Goal: Information Seeking & Learning: Learn about a topic

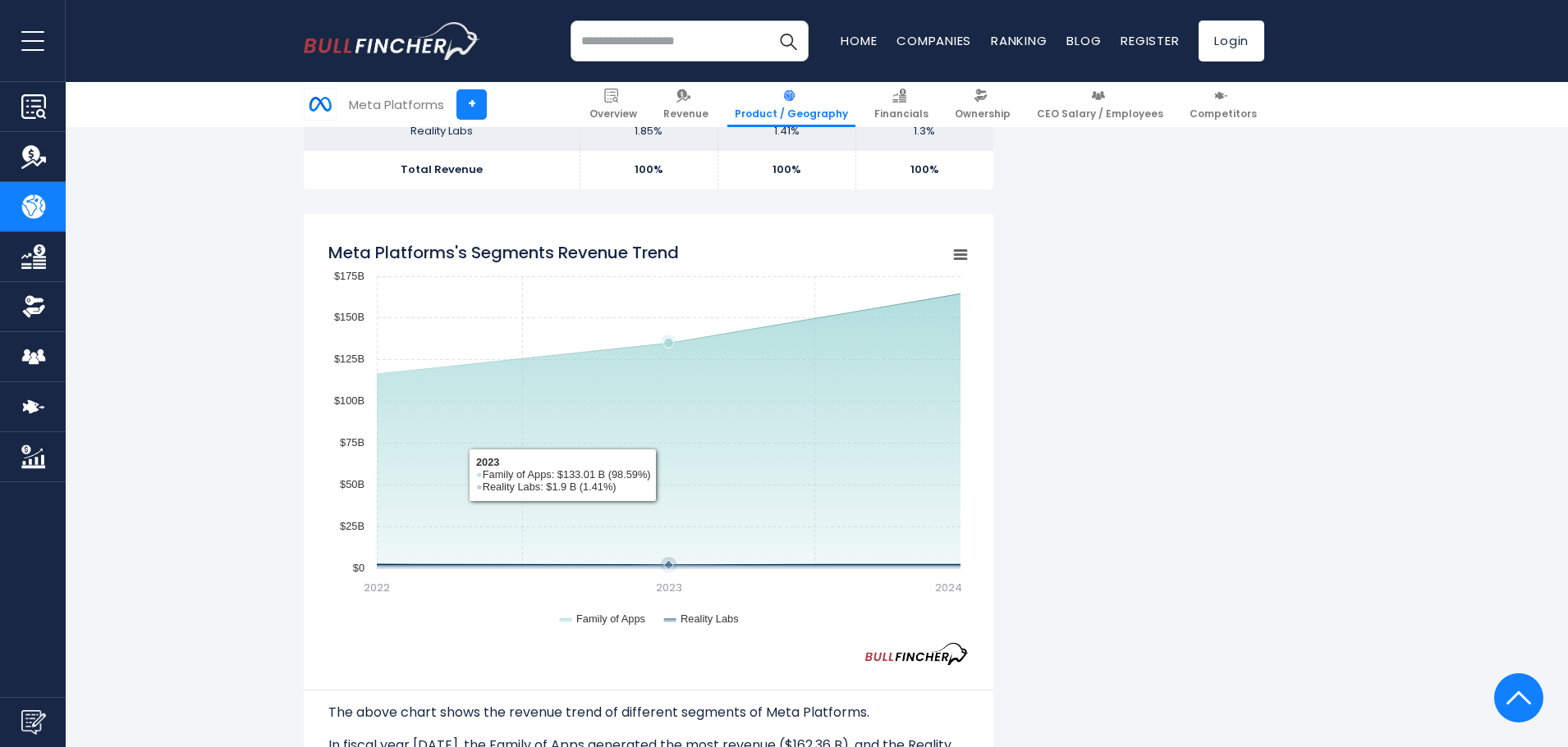
scroll to position [1203, 0]
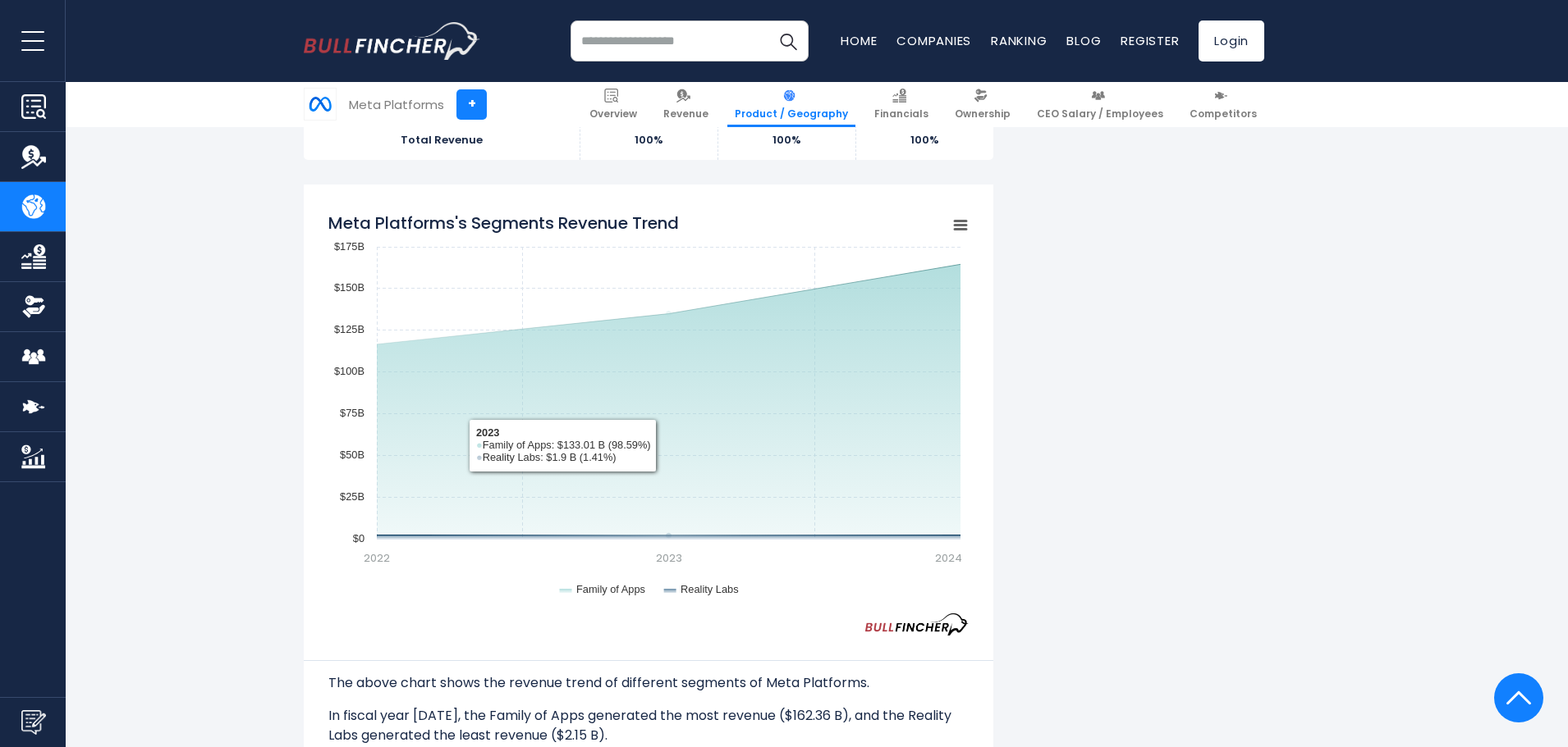
click at [795, 600] on rect "Meta Platforms's Segments Revenue Trend" at bounding box center [649, 408] width 640 height 410
click at [1126, 504] on div "Meta Platforms's Revenue by Segment In fiscal year 2024, Meta Platforms's reven…" at bounding box center [784, 750] width 961 height 3175
click at [673, 712] on p "In fiscal year 2024, the Family of Apps generated the most revenue ($162.36 B),…" at bounding box center [649, 726] width 640 height 40
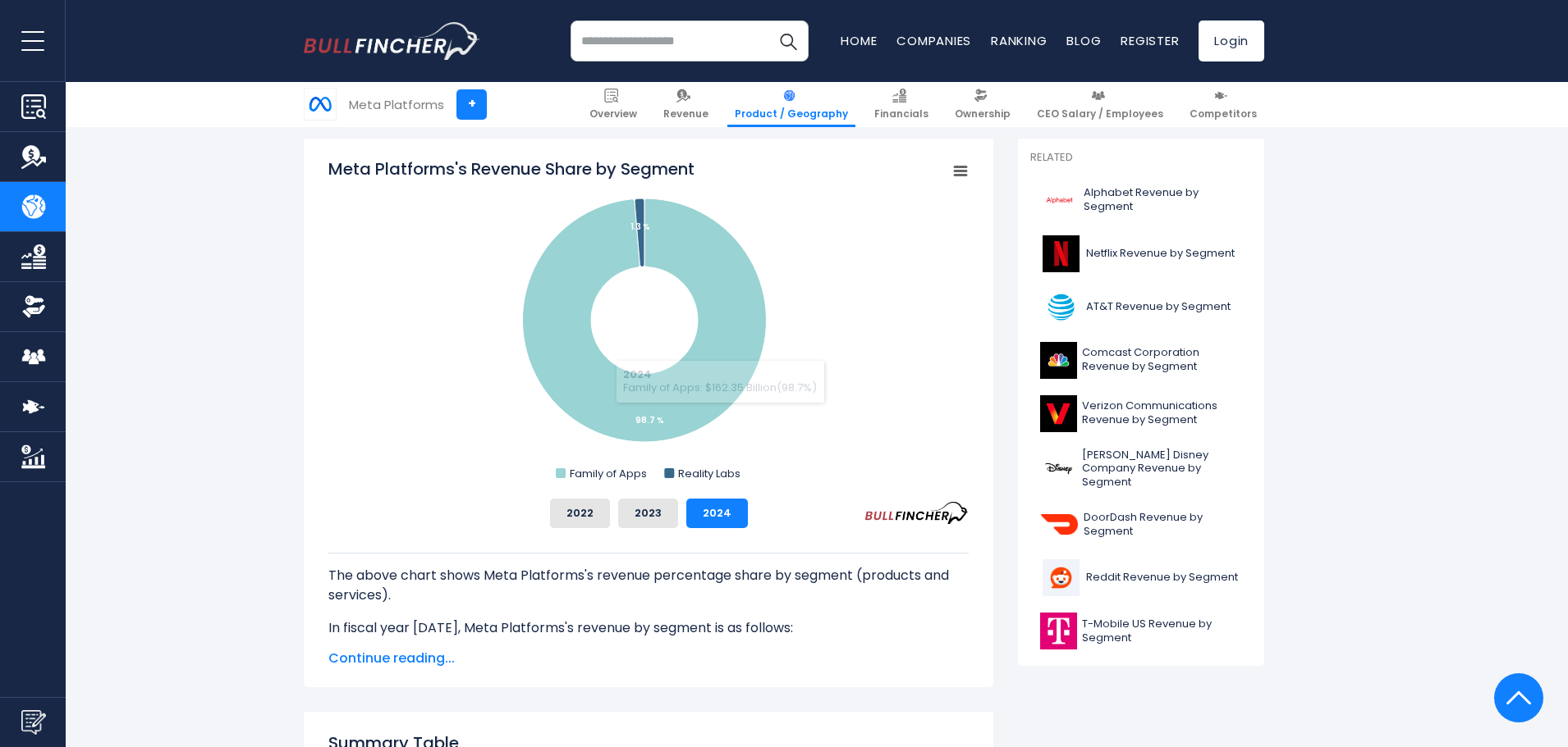
scroll to position [465, 0]
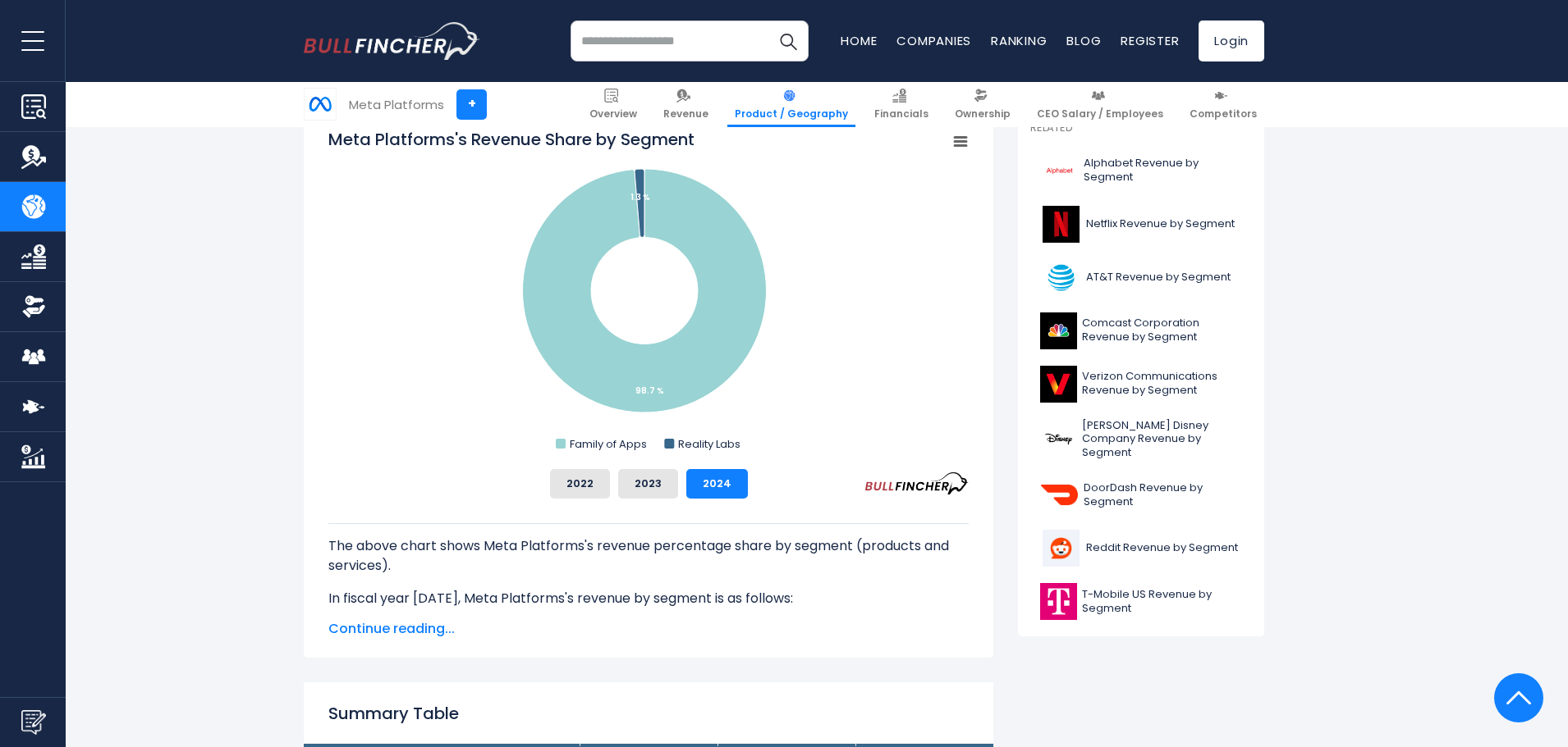
click at [398, 625] on span "Continue reading..." at bounding box center [649, 628] width 640 height 19
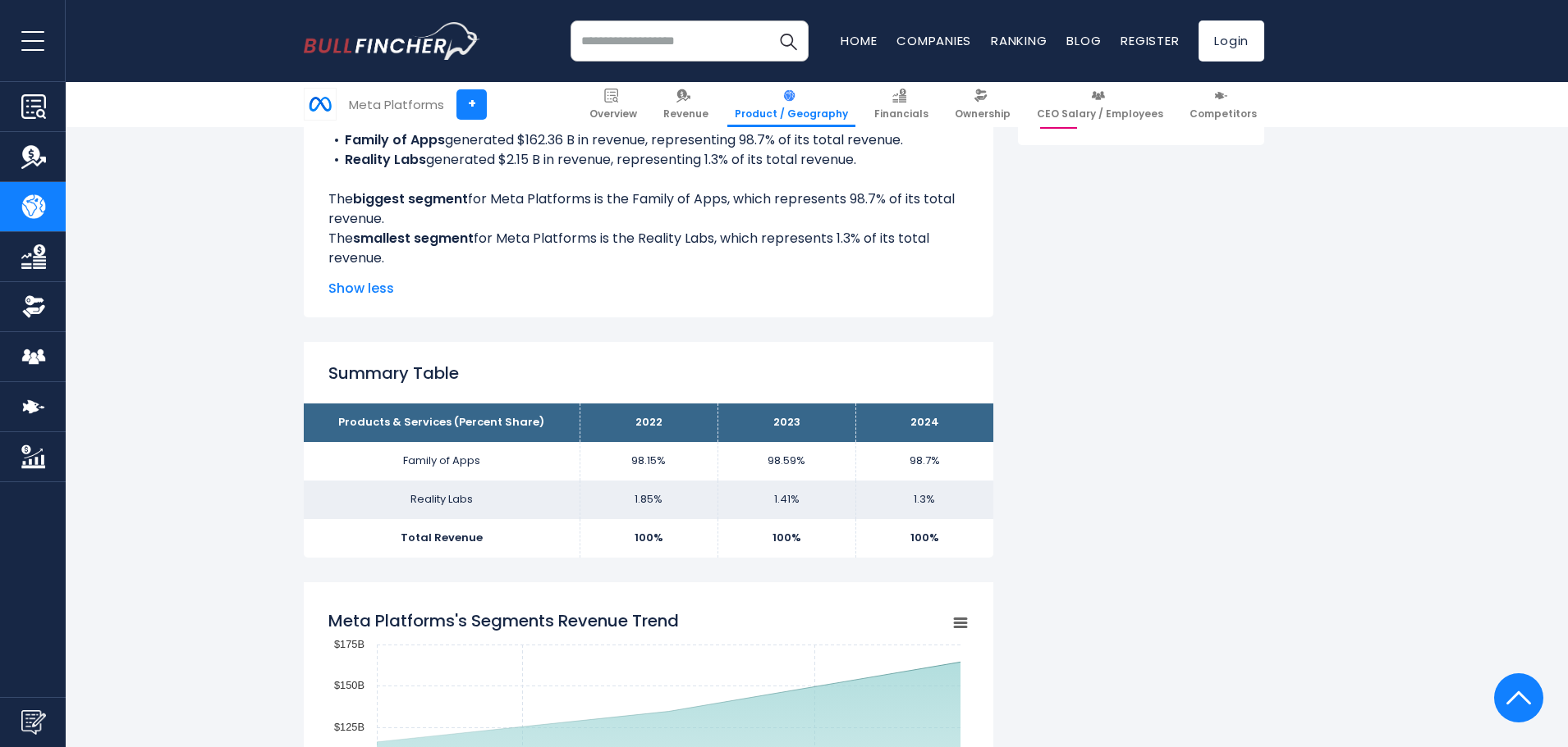
scroll to position [958, 0]
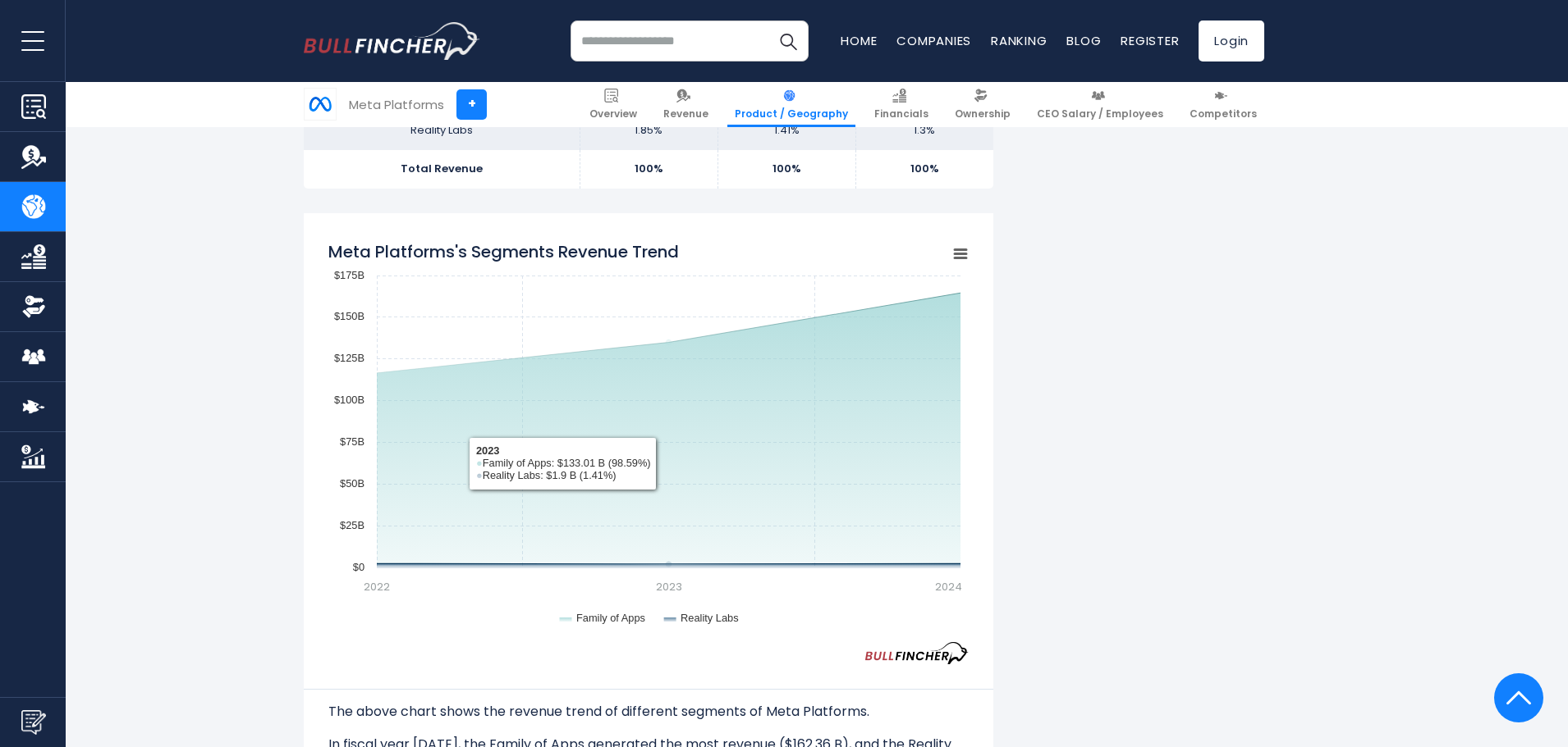
scroll to position [1285, 0]
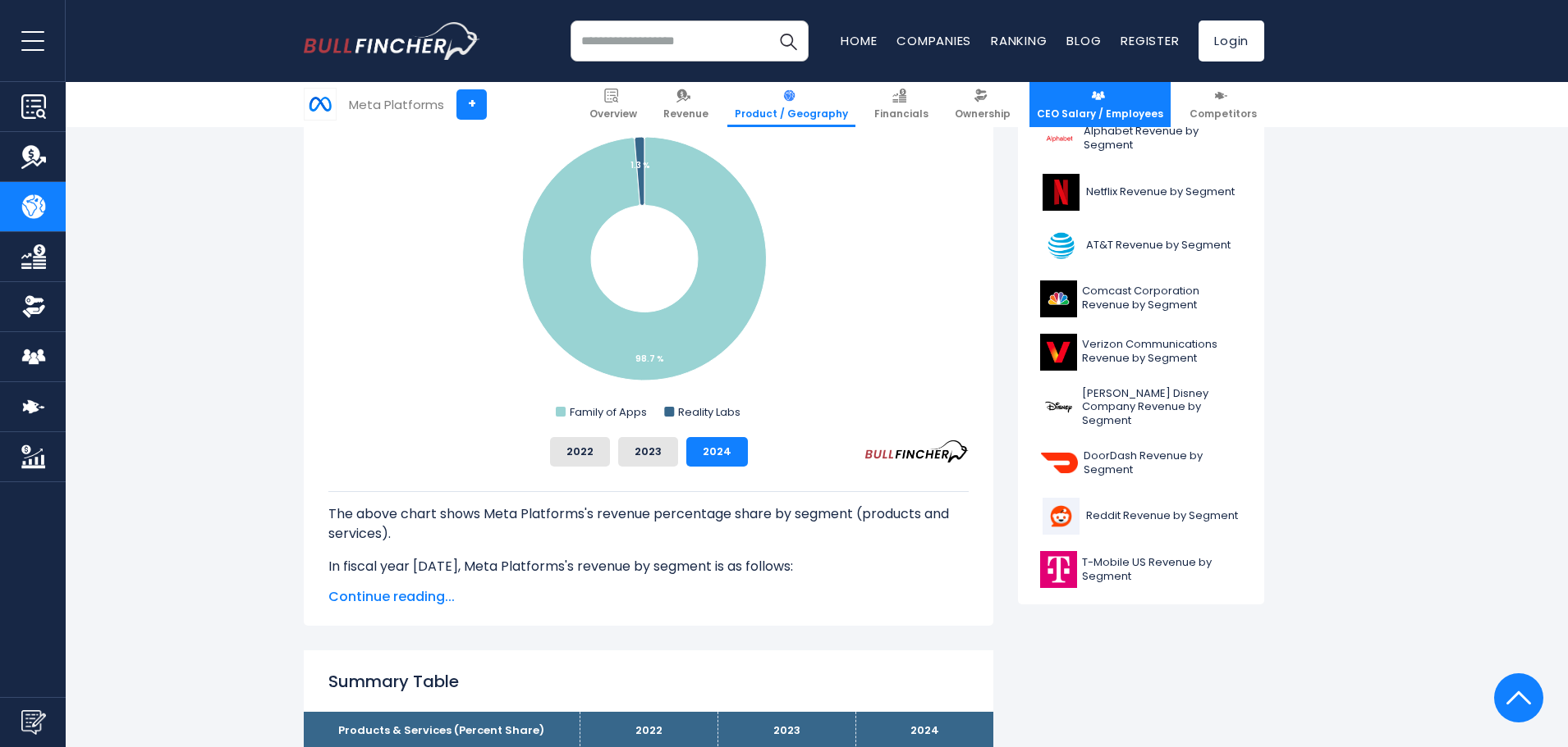
scroll to position [465, 0]
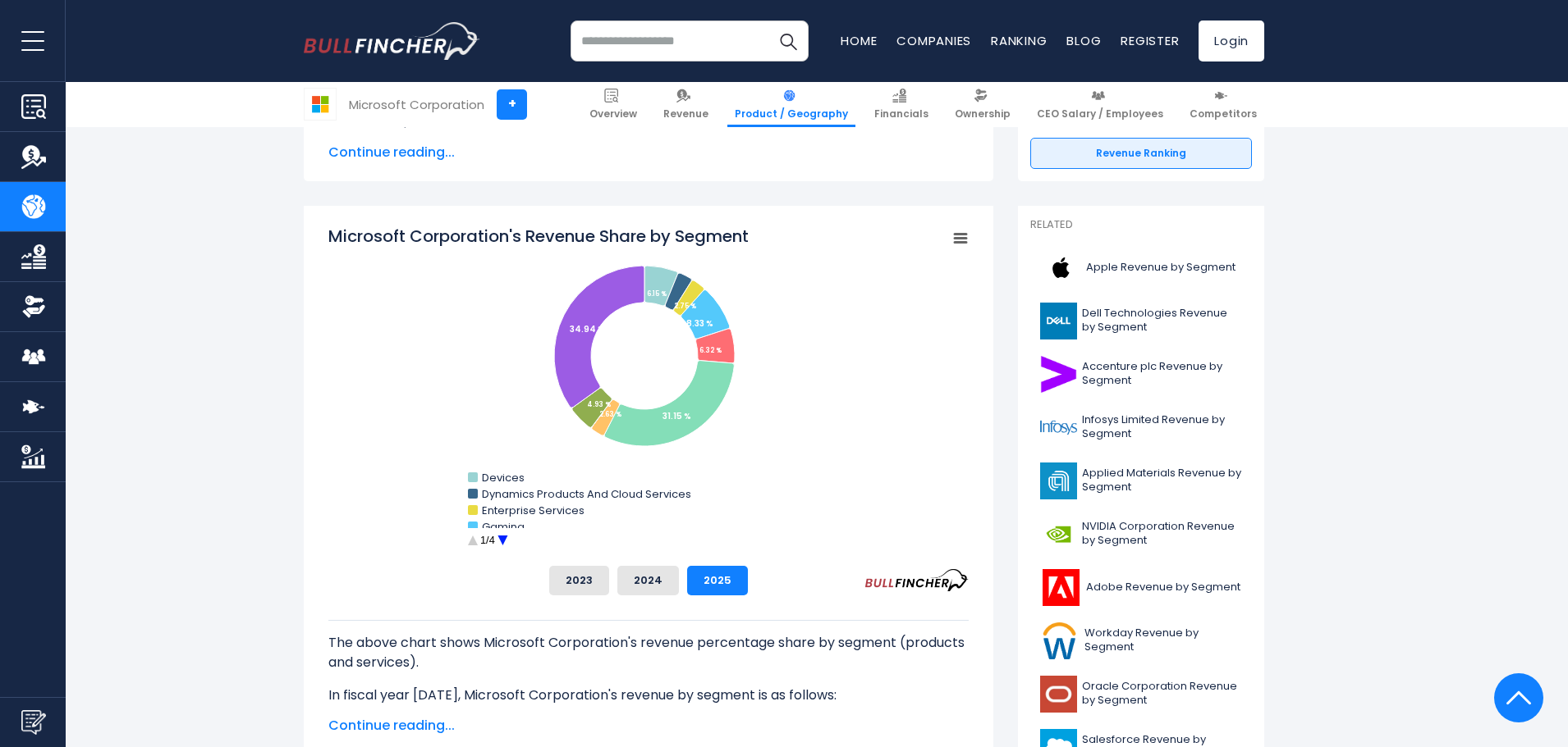
scroll to position [328, 0]
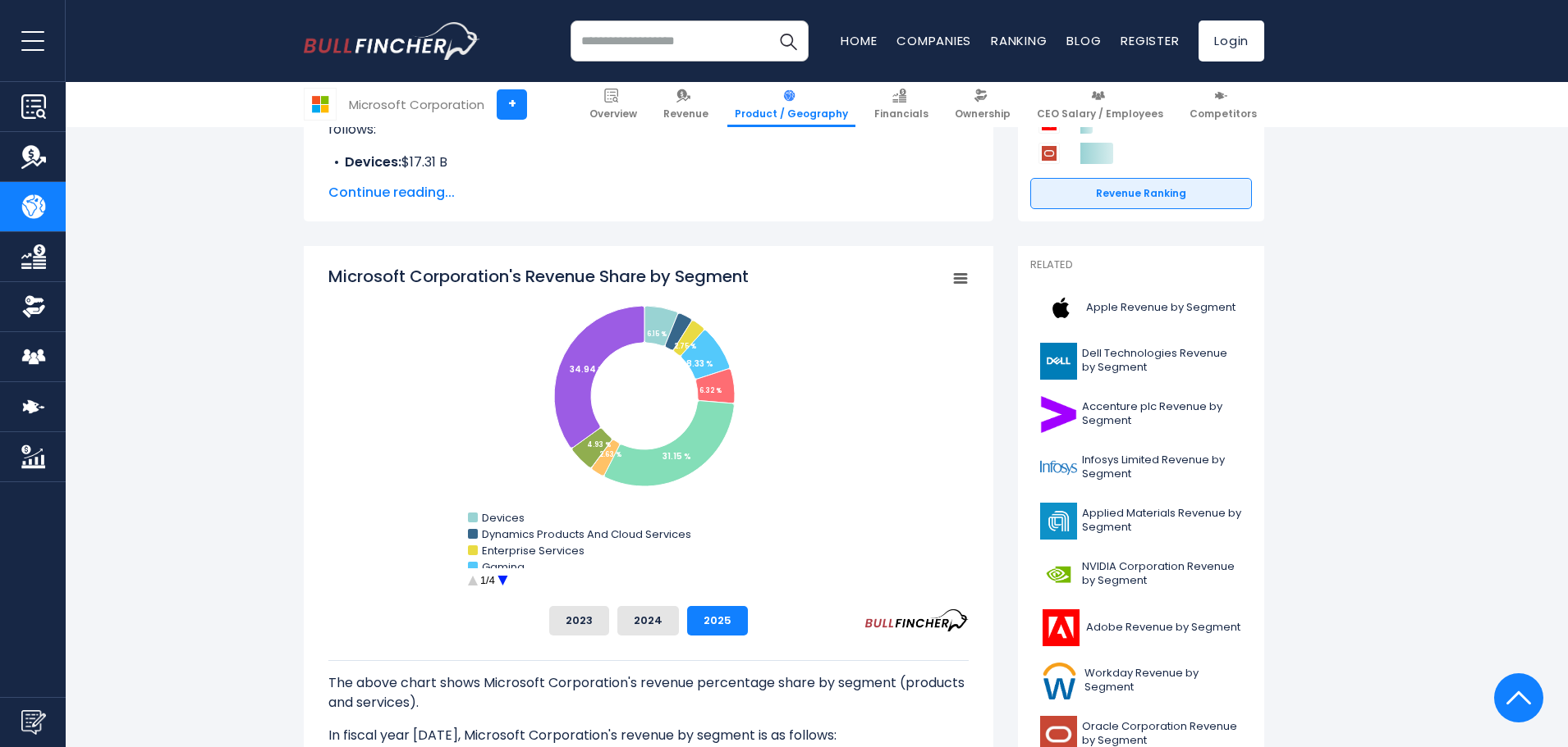
click at [505, 580] on circle "Microsoft Corporation's Revenue Share by Segment" at bounding box center [503, 581] width 25 height 25
click at [476, 586] on circle "Microsoft Corporation's Revenue Share by Segment" at bounding box center [472, 581] width 25 height 25
click at [950, 276] on rect "Microsoft Corporation's Revenue Share by Segment" at bounding box center [960, 279] width 23 height 23
click at [906, 308] on li "View Fullscreen" at bounding box center [904, 307] width 120 height 23
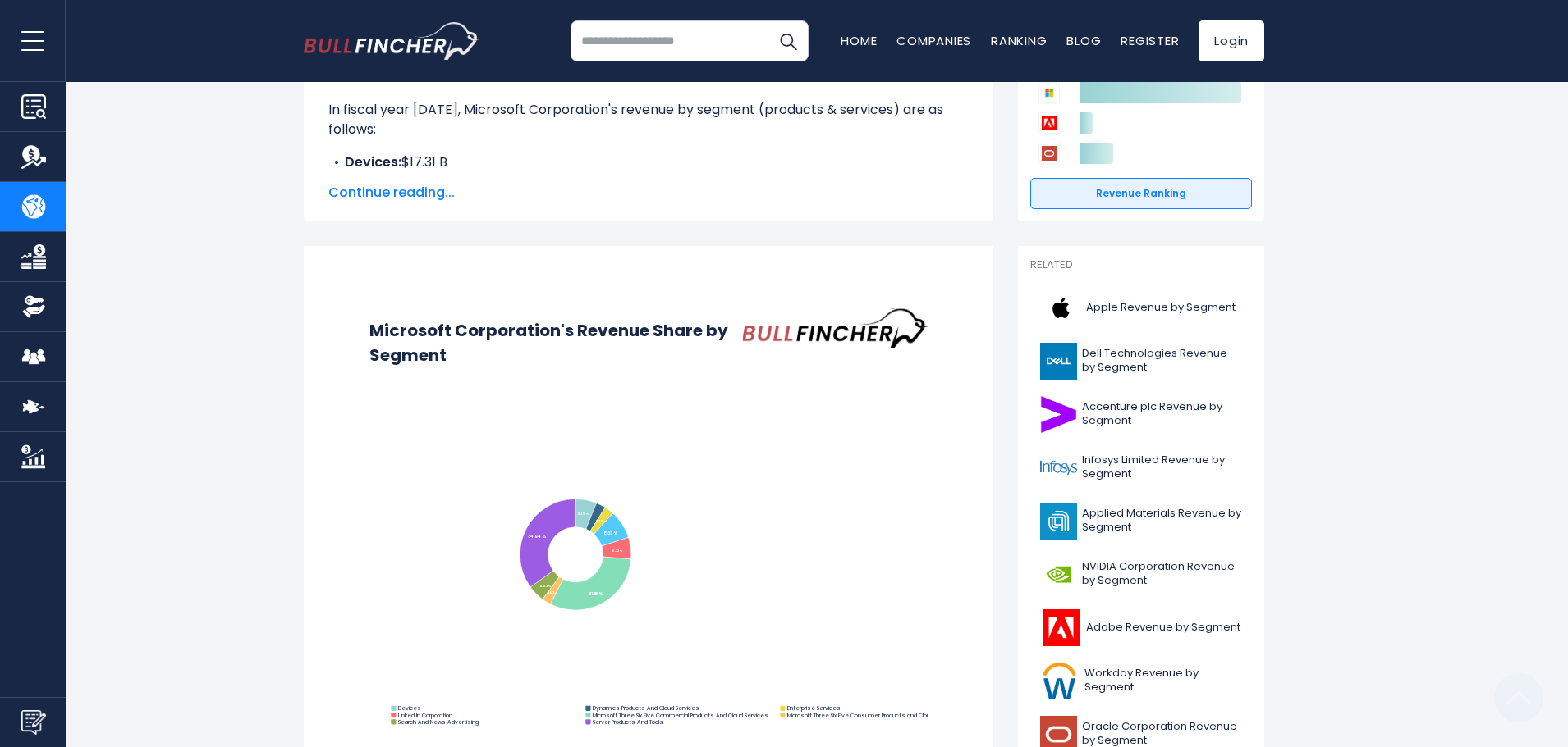
scroll to position [0, 0]
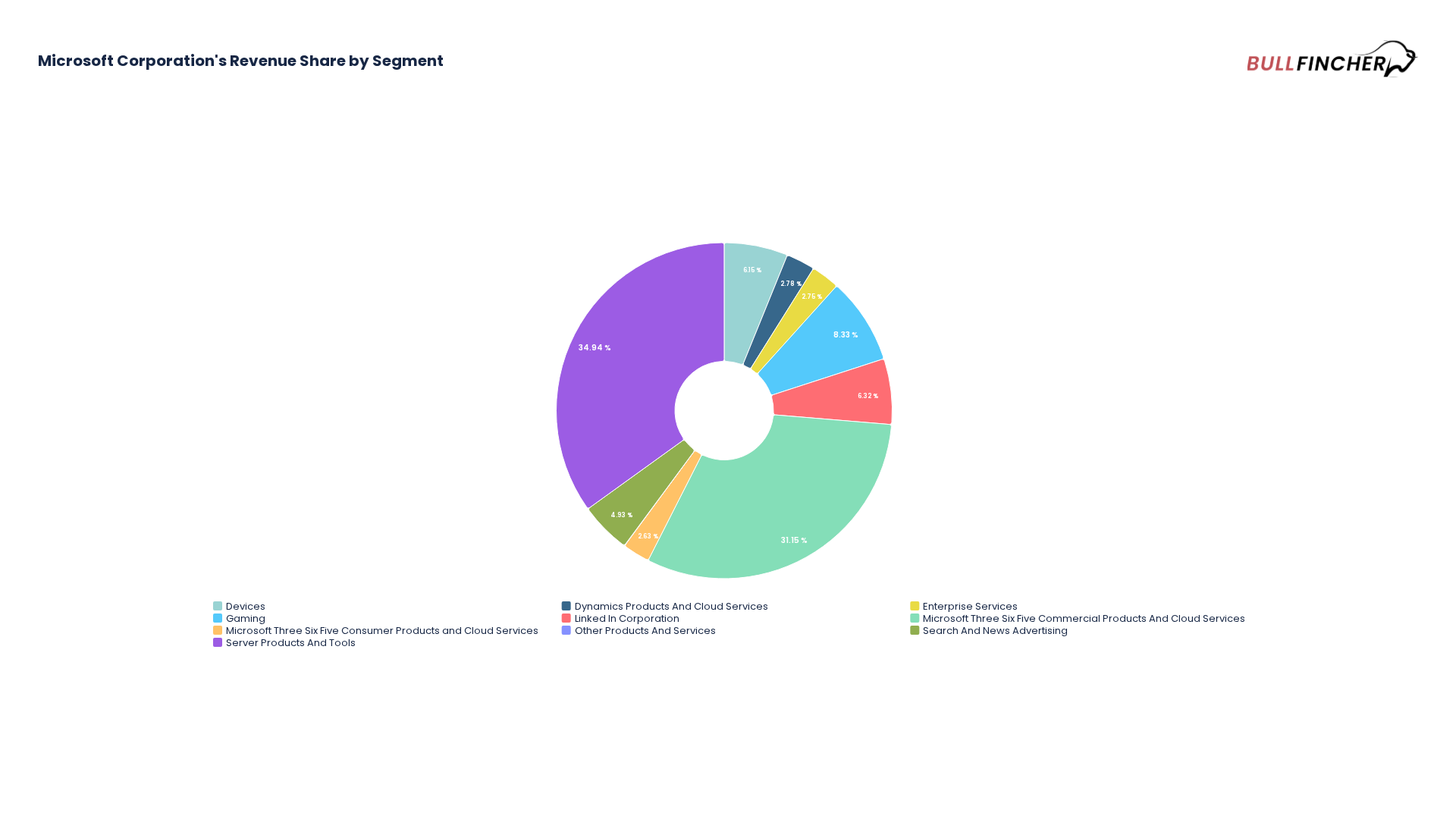
drag, startPoint x: 294, startPoint y: 397, endPoint x: 190, endPoint y: 410, distance: 104.8
click at [190, 410] on rect "Microsoft Corporation's Revenue Share by Segment" at bounding box center [728, 432] width 1380 height 455
drag, startPoint x: 426, startPoint y: 304, endPoint x: 671, endPoint y: 722, distance: 484.5
click at [671, 690] on div "Microsoft Corporation's Revenue Share by Segment Created with Highcharts 12.1.2…" at bounding box center [728, 410] width 1456 height 819
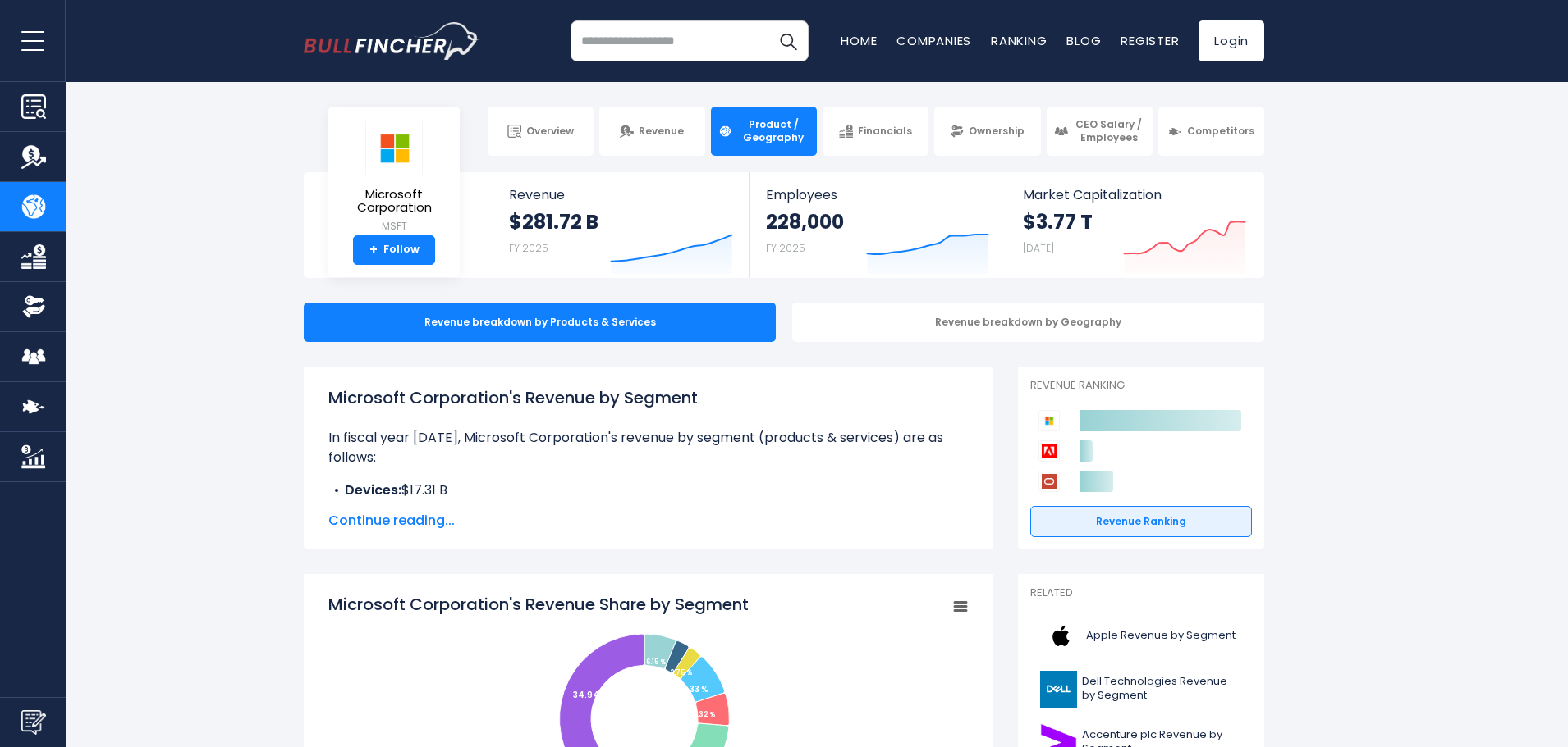
click at [959, 607] on icon "Microsoft Corporation's Revenue Share by Segment" at bounding box center [961, 607] width 12 height 8
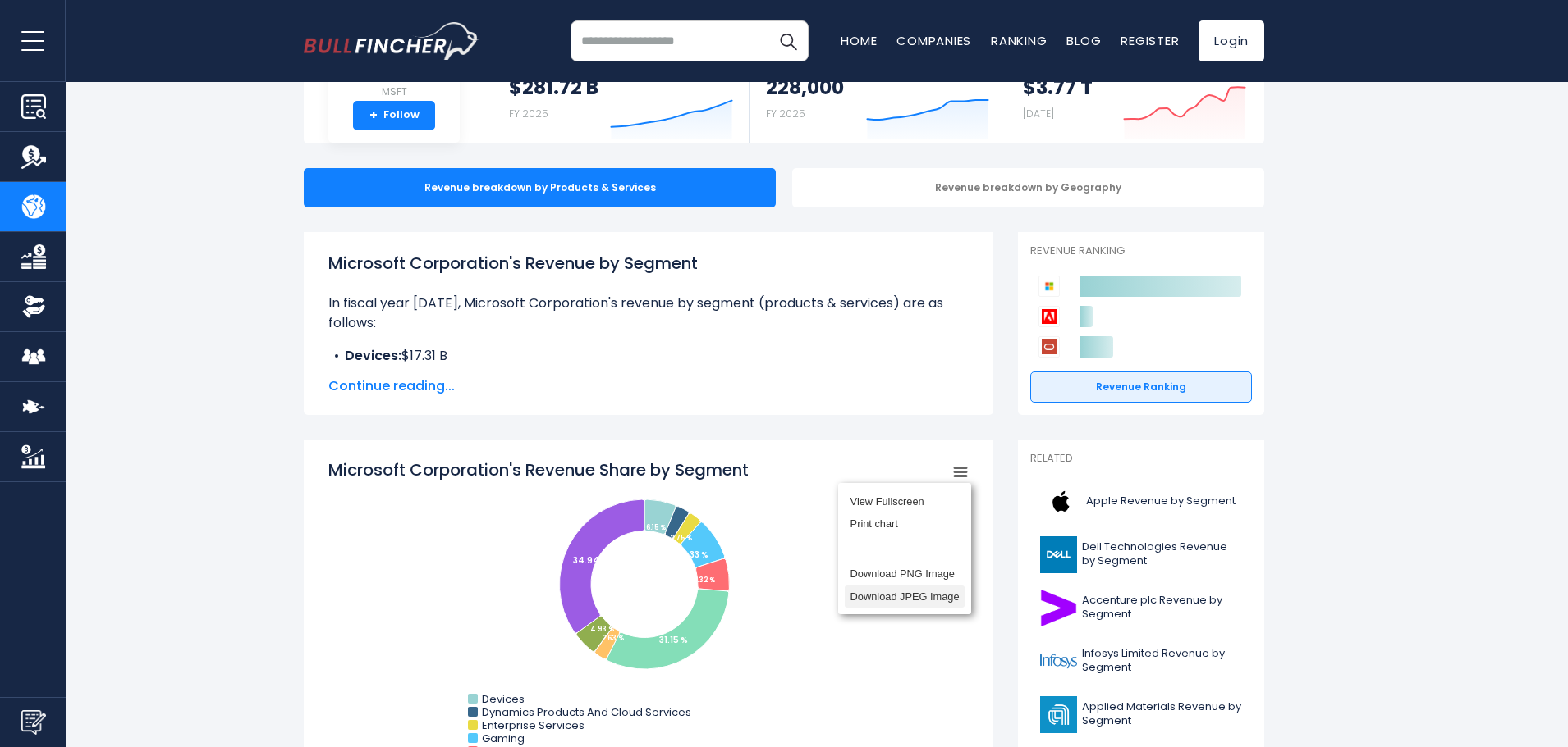
scroll to position [164, 0]
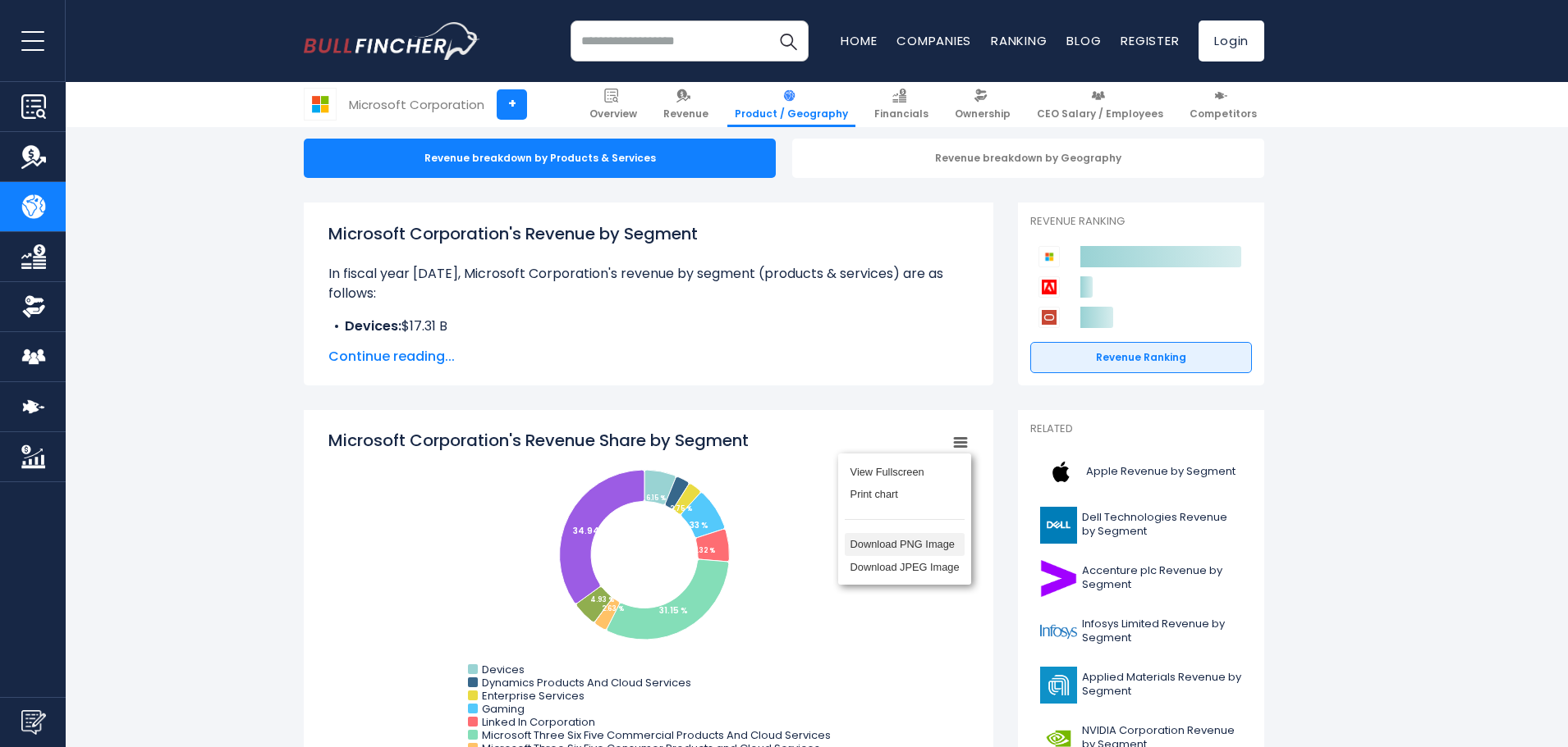
click at [917, 551] on li "Download PNG Image" at bounding box center [904, 544] width 120 height 23
